Goal: Information Seeking & Learning: Learn about a topic

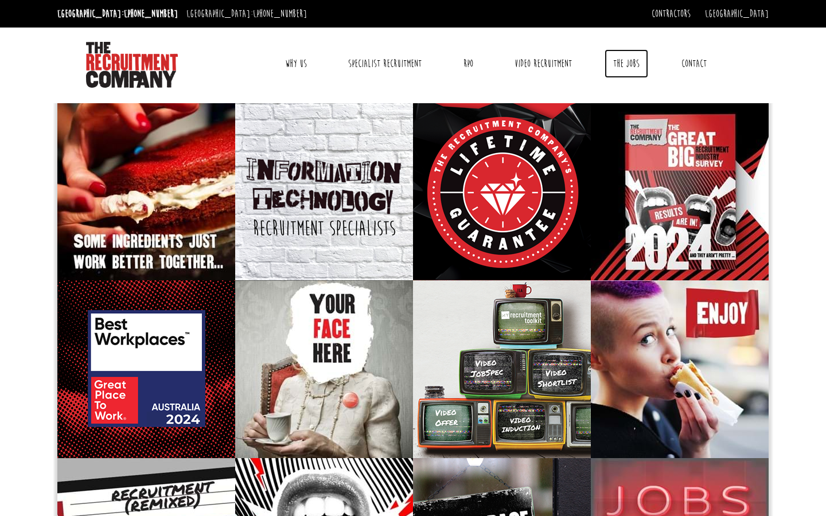
click at [618, 67] on link "The Jobs" at bounding box center [627, 63] width 44 height 29
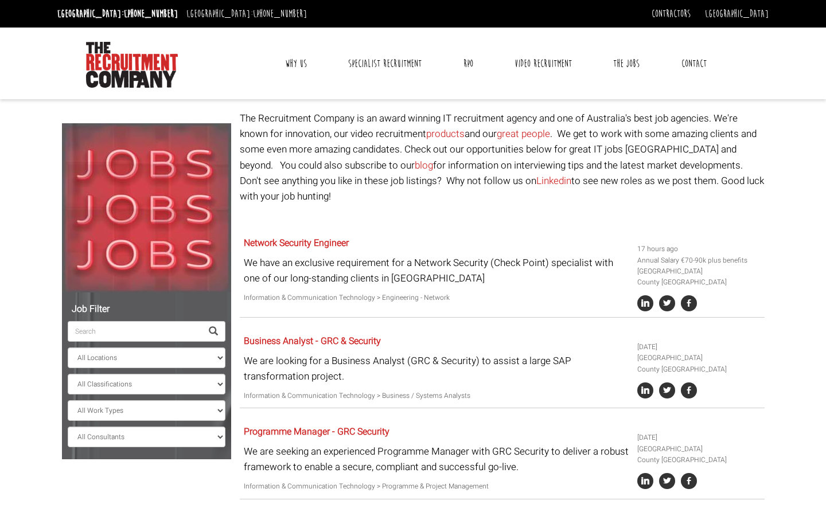
click at [119, 335] on input "search" at bounding box center [135, 331] width 134 height 21
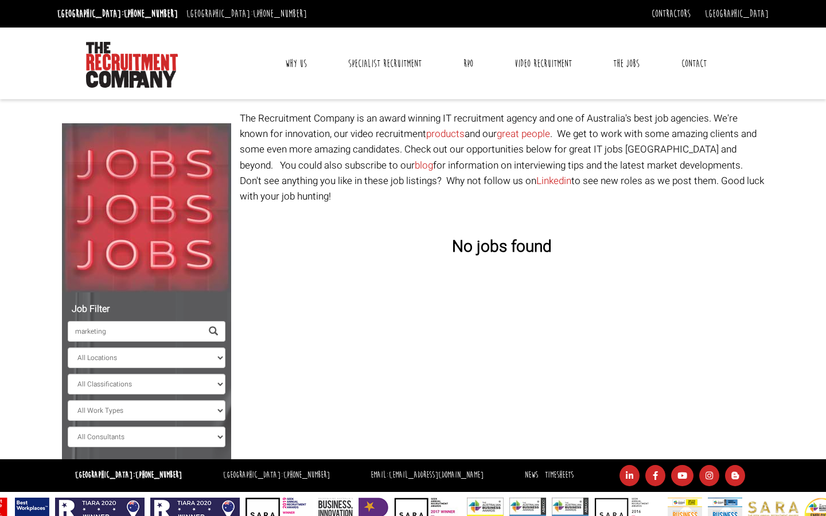
type input "marketing"
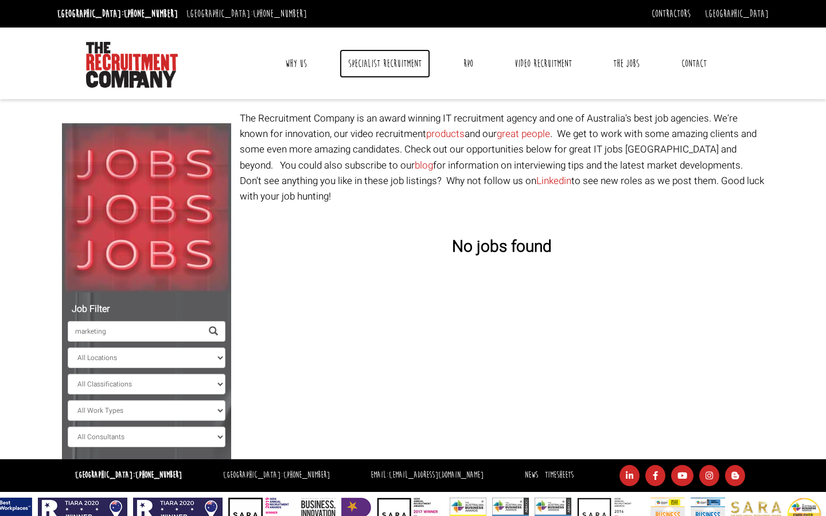
click at [368, 63] on link "Specialist Recruitment" at bounding box center [385, 63] width 91 height 29
